Goal: Check status: Check status

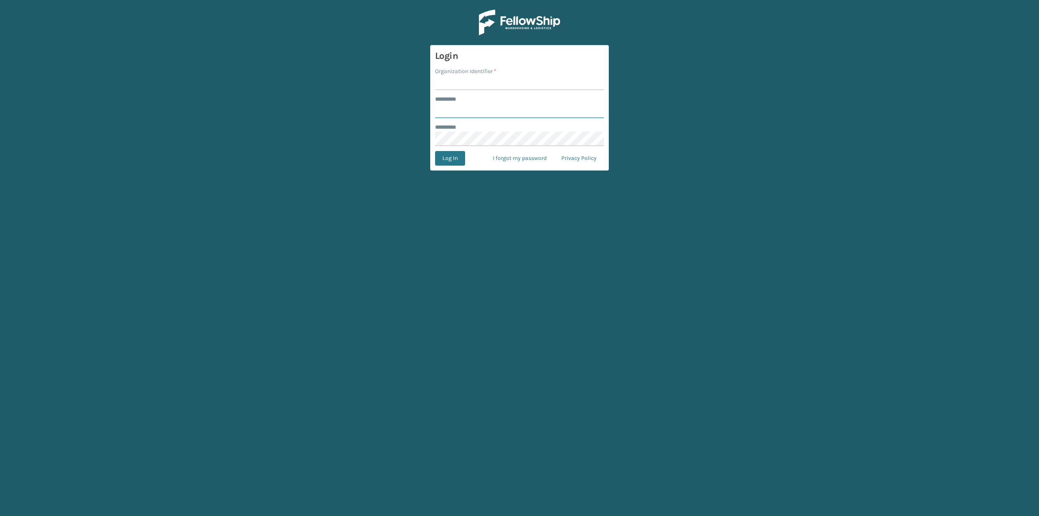
type input "*********"
click at [460, 86] on input "Organization Identifier *" at bounding box center [519, 82] width 169 height 15
type input "Brightech"
click at [452, 158] on button "Log In" at bounding box center [450, 158] width 30 height 15
click at [455, 160] on button "Log In" at bounding box center [450, 158] width 30 height 15
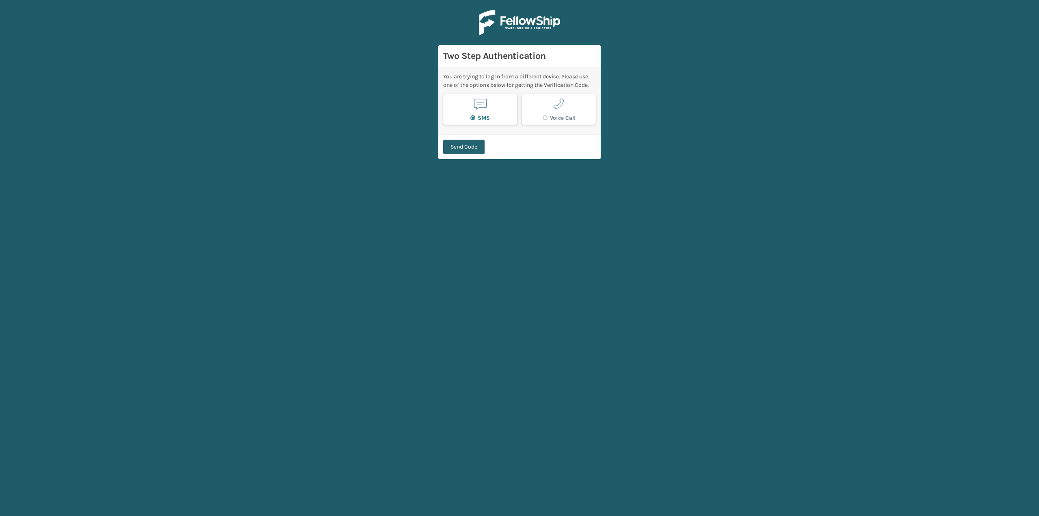
click at [476, 143] on button "Send Code" at bounding box center [463, 147] width 41 height 15
paste input "574660"
type input "574660"
click at [476, 141] on button "Verify Code" at bounding box center [464, 143] width 43 height 15
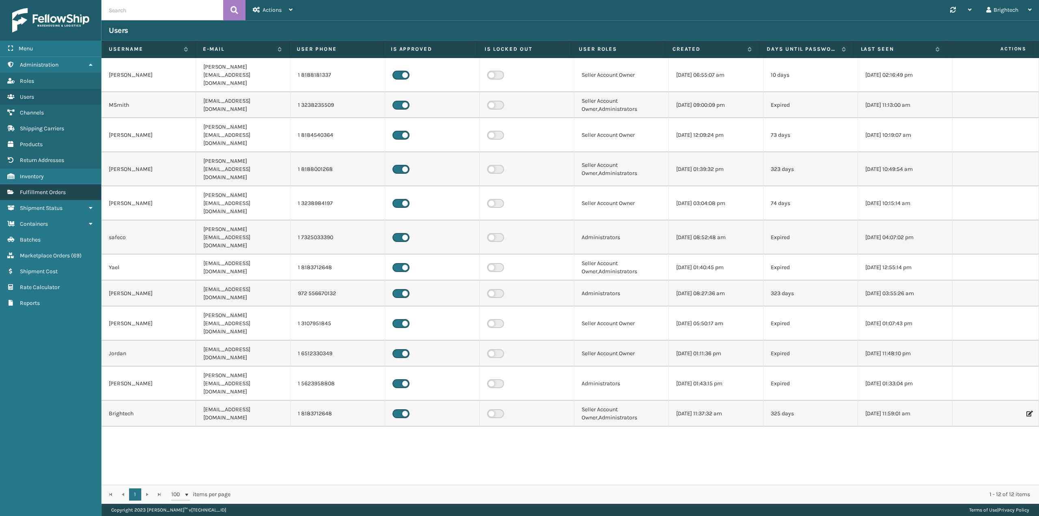
click at [51, 198] on link "Fulfillment Orders" at bounding box center [50, 192] width 101 height 16
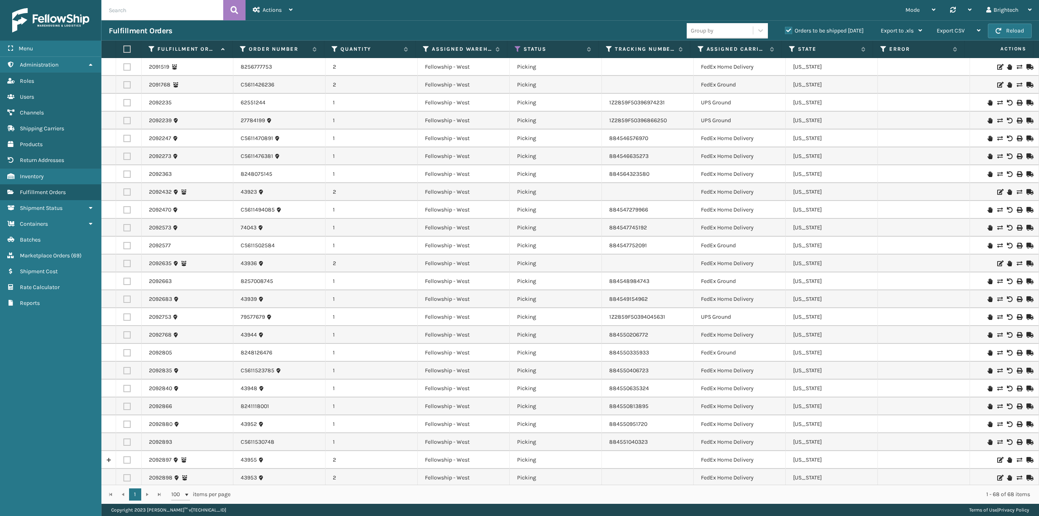
click at [170, 16] on input "text" at bounding box center [162, 10] width 122 height 20
paste input "577107108339421823"
type input "577107108339421823"
click at [241, 14] on button at bounding box center [234, 10] width 22 height 20
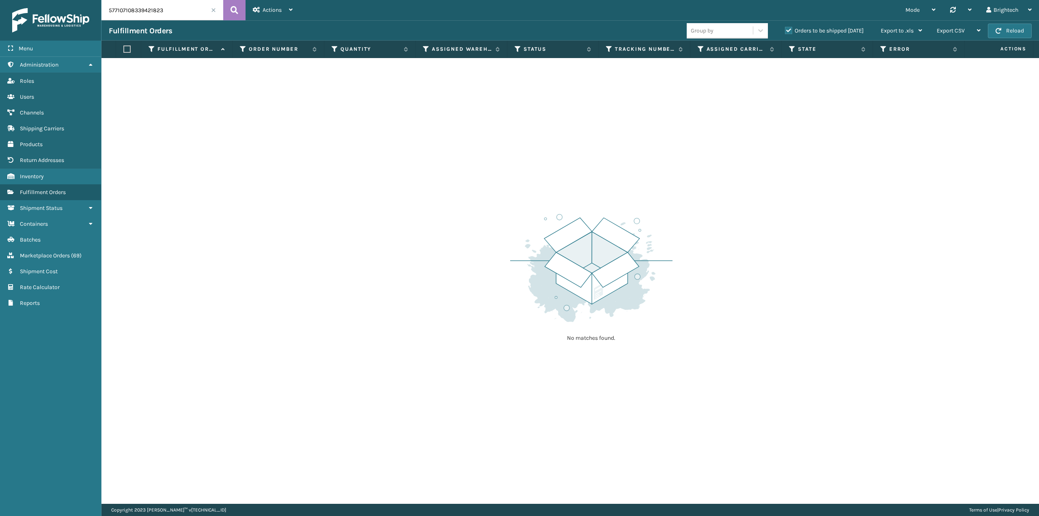
click at [203, 17] on input "577107108339421823" at bounding box center [162, 10] width 122 height 20
click at [239, 9] on button at bounding box center [234, 10] width 22 height 20
